Goal: Transaction & Acquisition: Purchase product/service

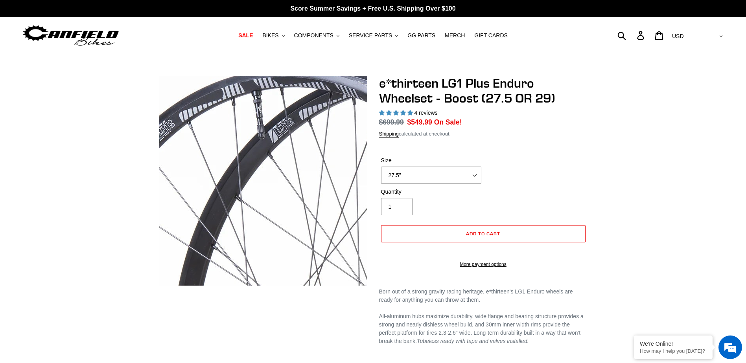
select select "highest-rating"
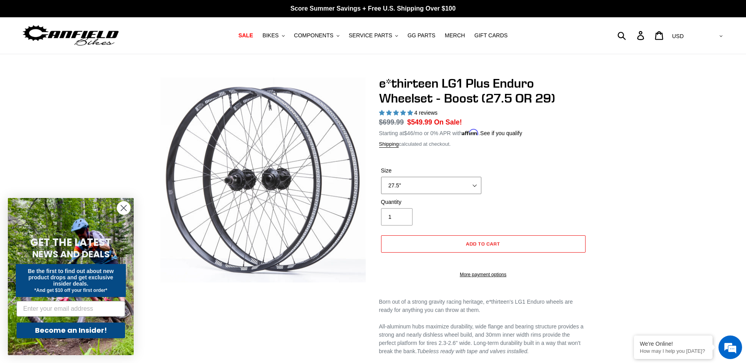
click at [470, 181] on select "27.5" 29"" at bounding box center [431, 185] width 100 height 17
click at [381, 177] on select "27.5" 29"" at bounding box center [431, 185] width 100 height 17
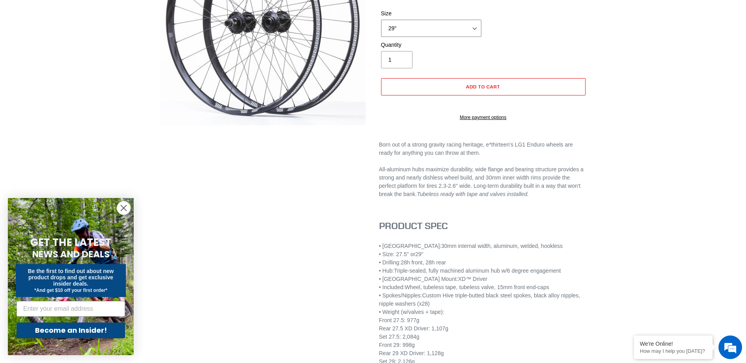
click at [472, 27] on select "27.5" 29"" at bounding box center [431, 28] width 100 height 17
click at [381, 20] on select "27.5" 29"" at bounding box center [431, 28] width 100 height 17
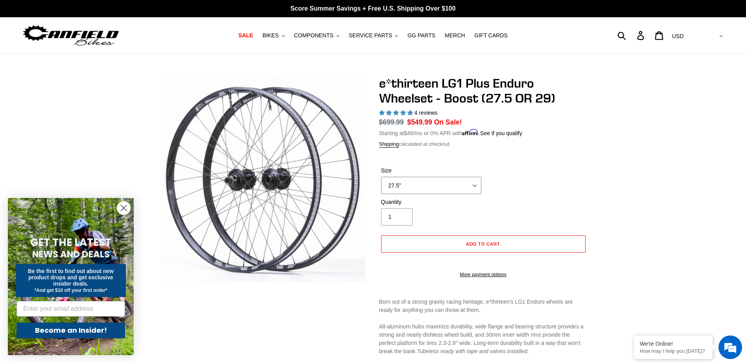
click at [468, 188] on select "27.5" 29"" at bounding box center [431, 185] width 100 height 17
select select "29""
click at [381, 177] on select "27.5" 29"" at bounding box center [431, 185] width 100 height 17
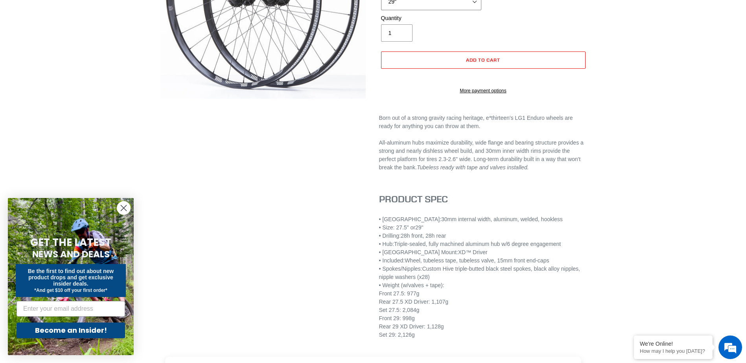
scroll to position [197, 0]
